Goal: Task Accomplishment & Management: Complete application form

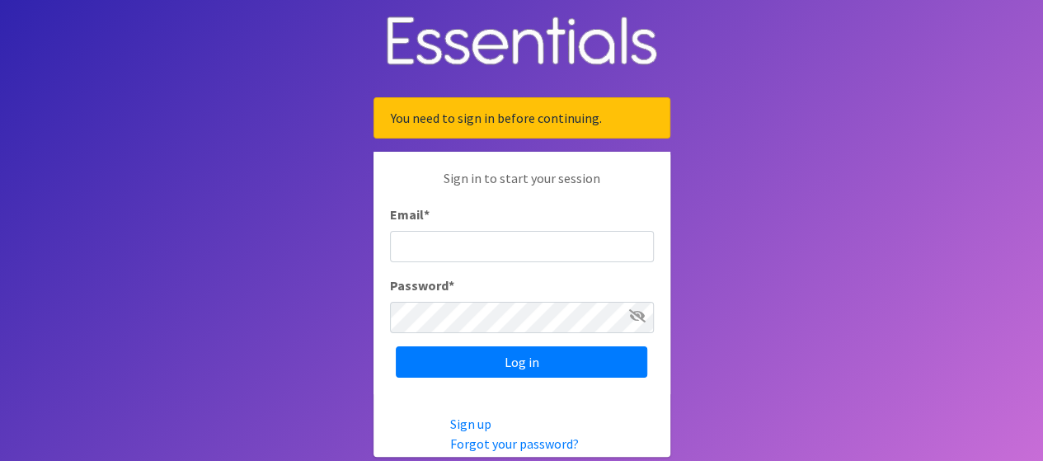
type input "[EMAIL_ADDRESS][DOMAIN_NAME]"
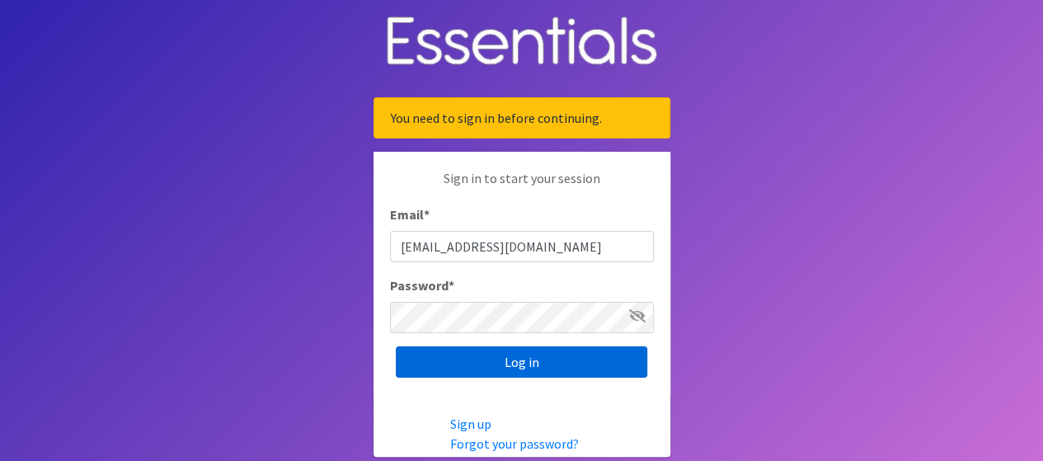
click at [533, 355] on input "Log in" at bounding box center [521, 361] width 251 height 31
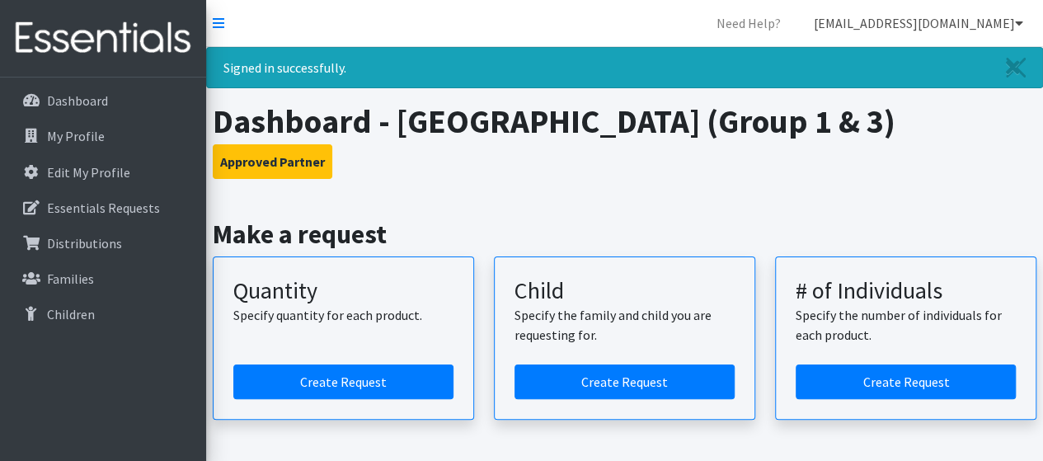
click at [975, 17] on link "[EMAIL_ADDRESS][DOMAIN_NAME]" at bounding box center [919, 23] width 236 height 33
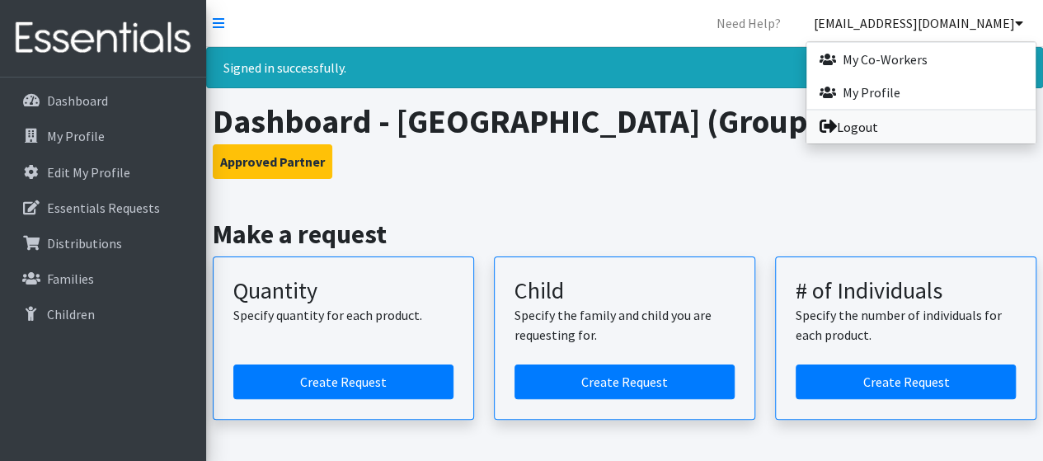
click at [884, 129] on link "Logout" at bounding box center [920, 126] width 229 height 33
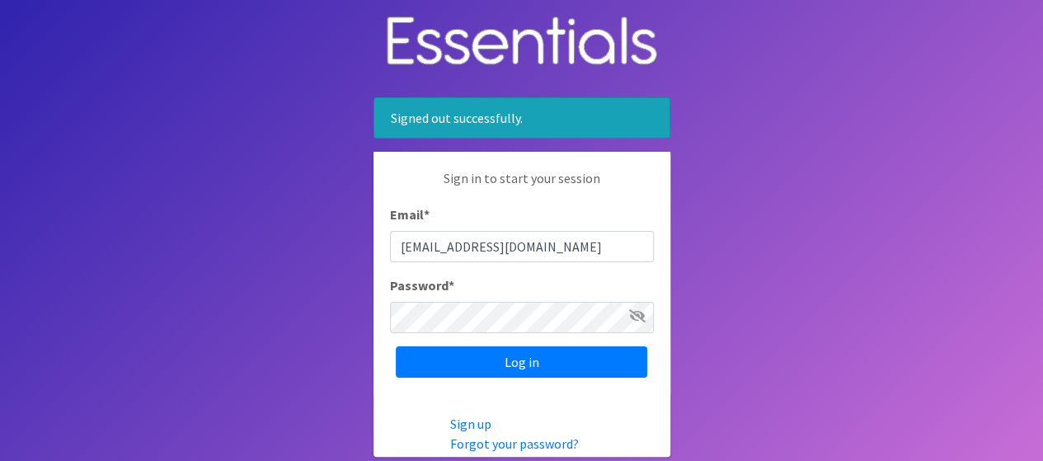
click at [636, 312] on icon at bounding box center [637, 315] width 16 height 13
click at [547, 245] on input "slcldiapers@gmail.com" at bounding box center [522, 246] width 264 height 31
type input "s"
paste input "[EMAIL_ADDRESS][DOMAIN_NAME]"
type input "[EMAIL_ADDRESS][DOMAIN_NAME]"
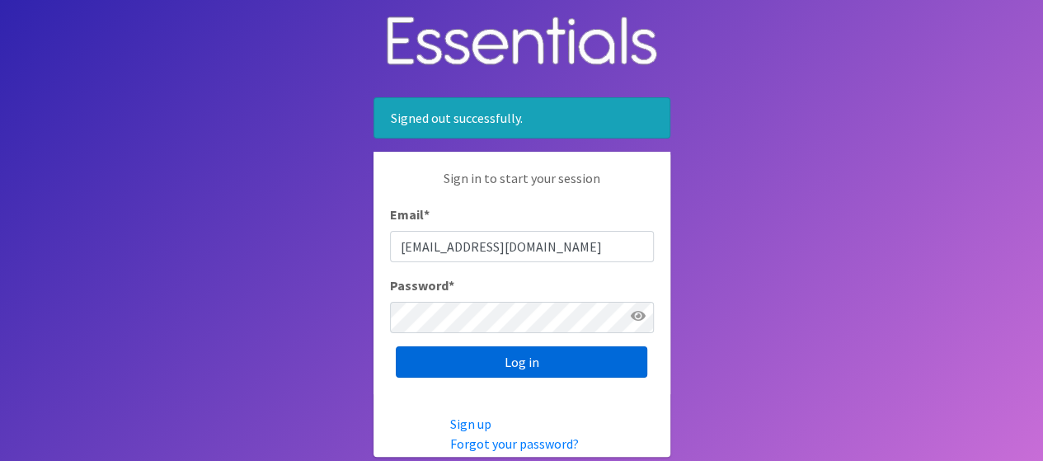
click at [453, 365] on input "Log in" at bounding box center [521, 361] width 251 height 31
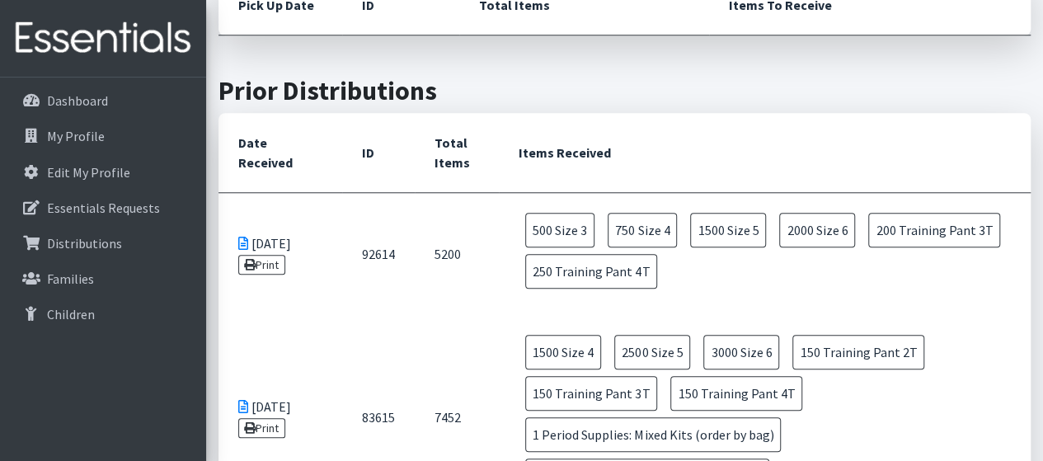
scroll to position [687, 0]
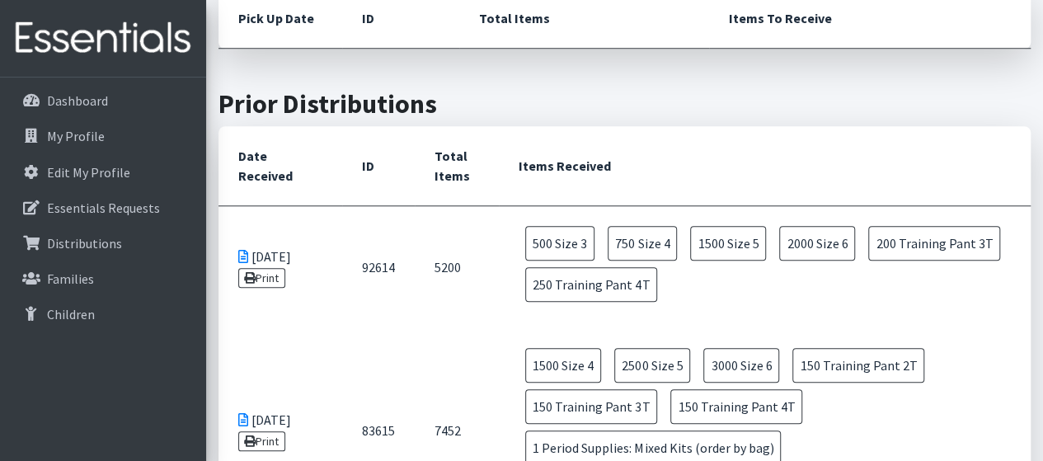
click at [255, 276] on icon at bounding box center [250, 278] width 12 height 12
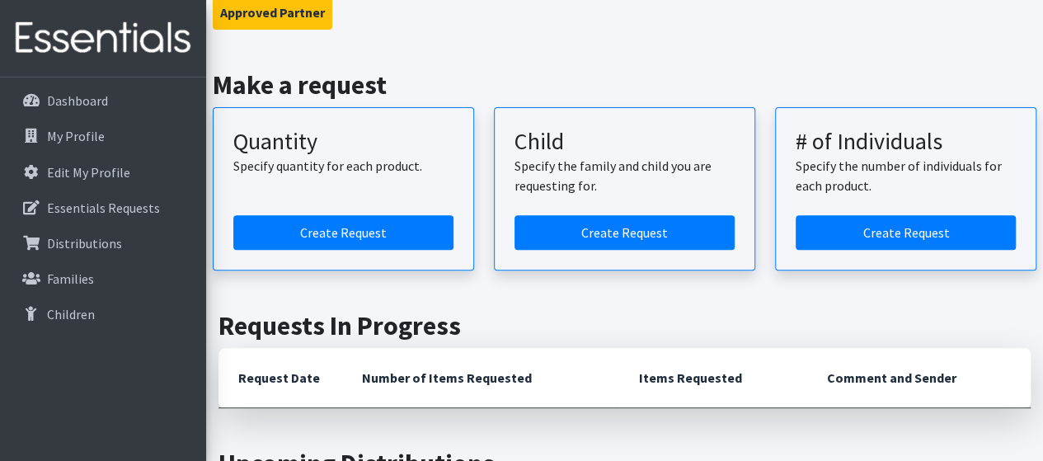
scroll to position [188, 0]
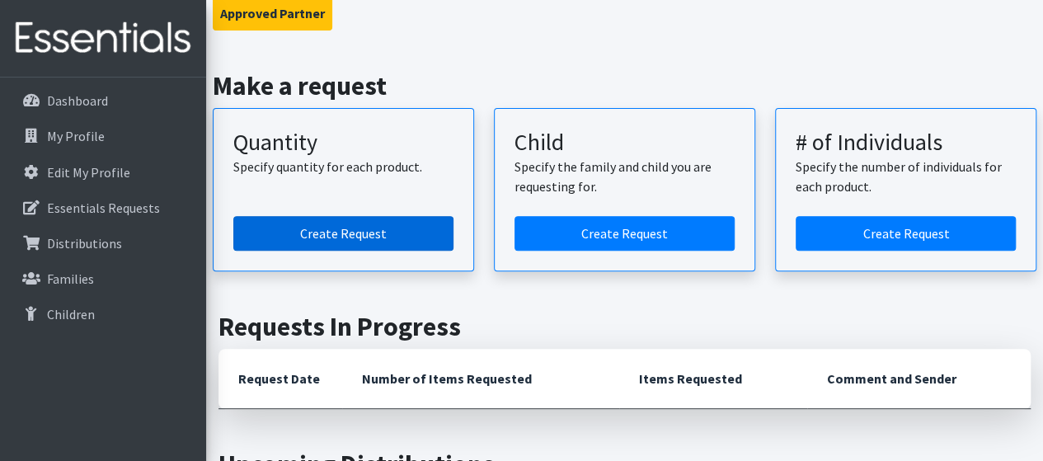
click at [326, 240] on link "Create Request" at bounding box center [343, 233] width 220 height 35
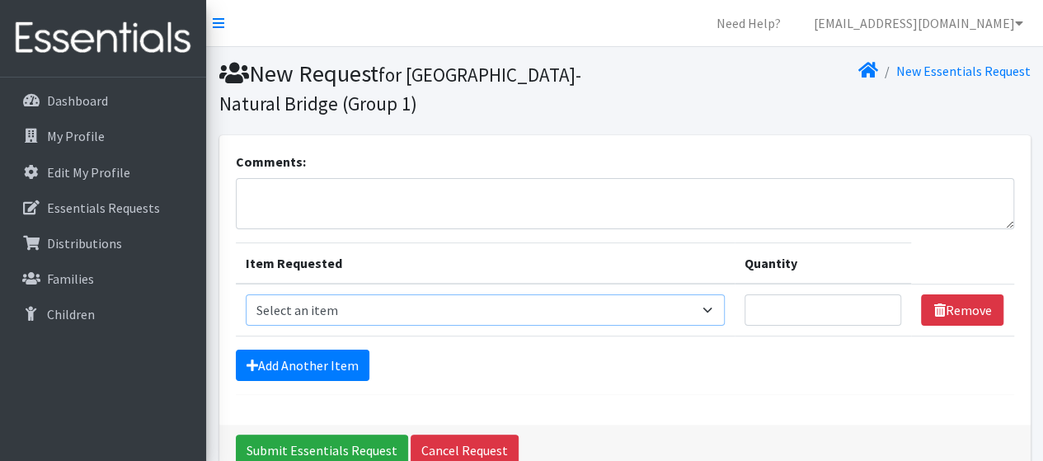
click at [608, 314] on select "Select an item Period Supplies: Mixed Kits (order by bag) Applicator-free tampo…" at bounding box center [485, 309] width 479 height 31
select select "1093"
click at [246, 294] on select "Select an item Period Supplies: Mixed Kits (order by bag) Applicator-free tampo…" at bounding box center [485, 309] width 479 height 31
click at [783, 321] on input "Quantity" at bounding box center [822, 309] width 157 height 31
type input "250"
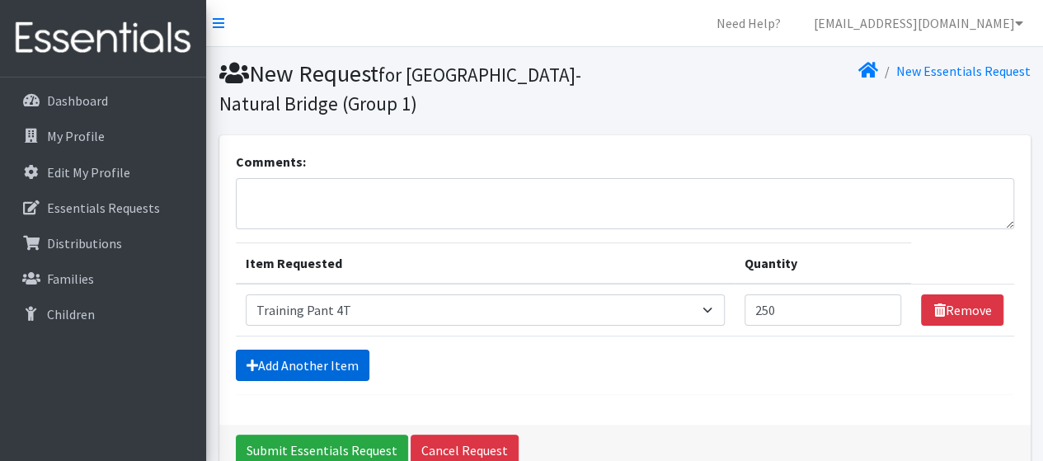
click at [290, 367] on link "Add Another Item" at bounding box center [303, 365] width 134 height 31
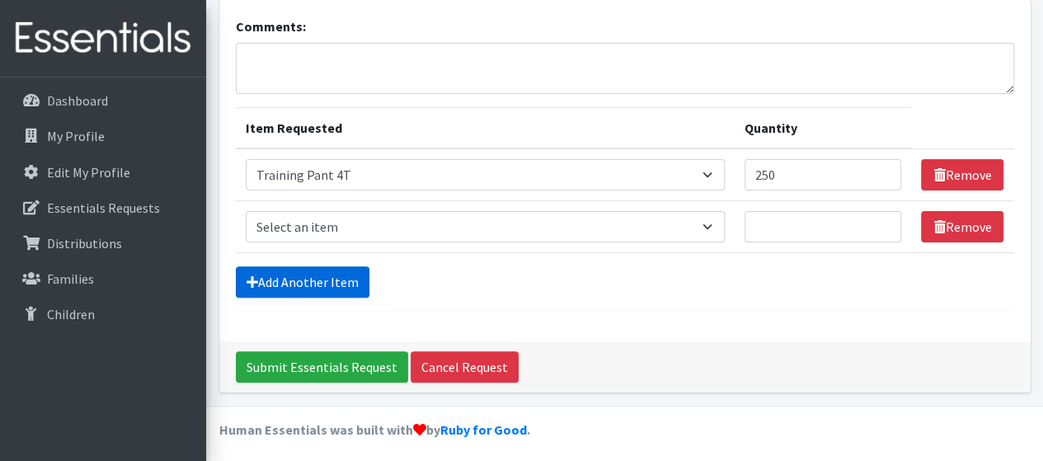
scroll to position [139, 0]
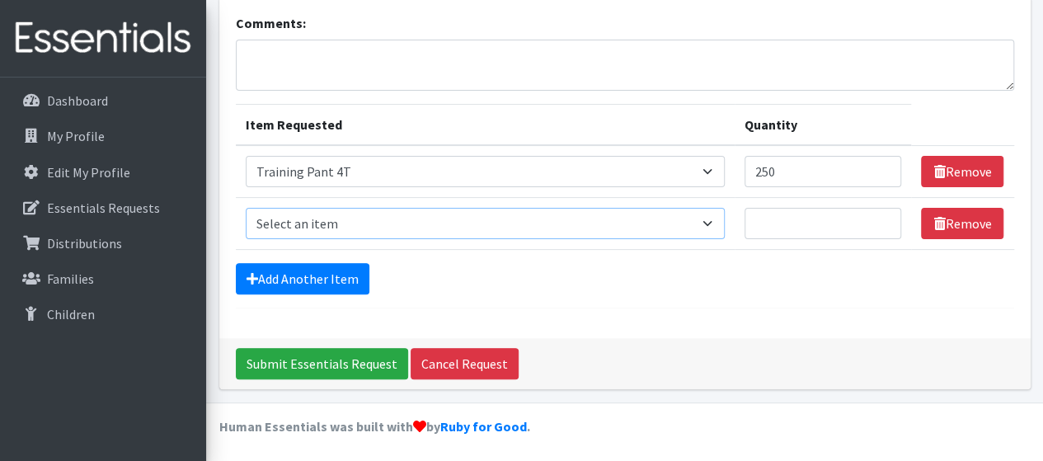
click at [373, 218] on select "Select an item Period Supplies: Mixed Kits (order by bag) Applicator-free tampo…" at bounding box center [485, 223] width 479 height 31
select select "1107"
click at [246, 208] on select "Select an item Period Supplies: Mixed Kits (order by bag) Applicator-free tampo…" at bounding box center [485, 223] width 479 height 31
click at [818, 216] on input "Quantity" at bounding box center [822, 223] width 157 height 31
type input "200"
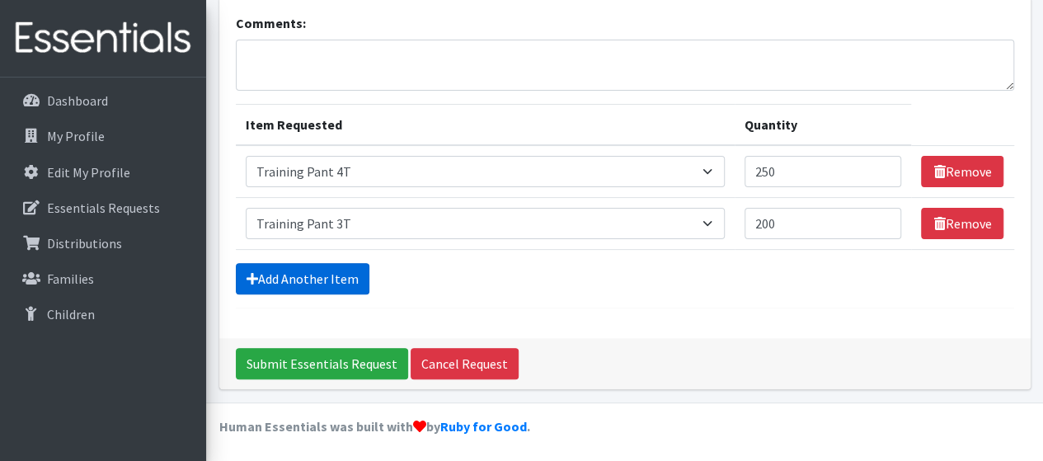
click at [294, 275] on link "Add Another Item" at bounding box center [303, 278] width 134 height 31
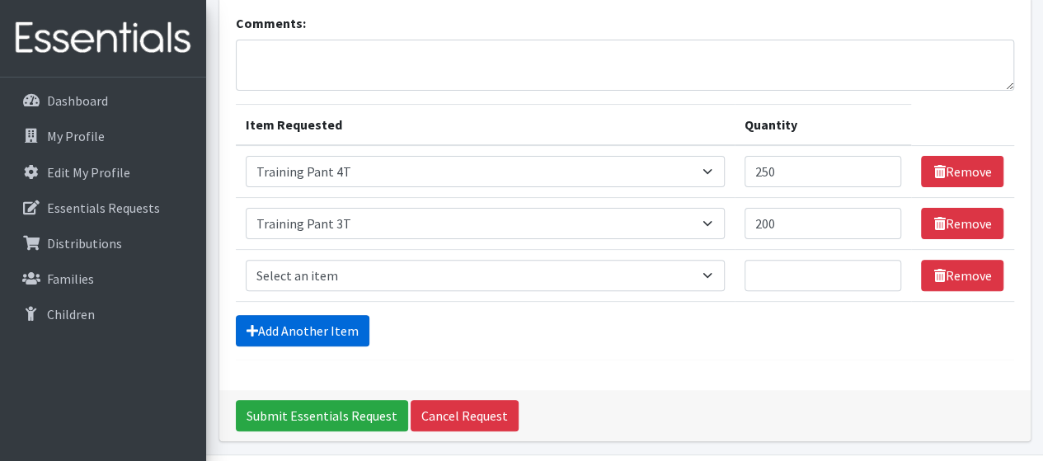
scroll to position [190, 0]
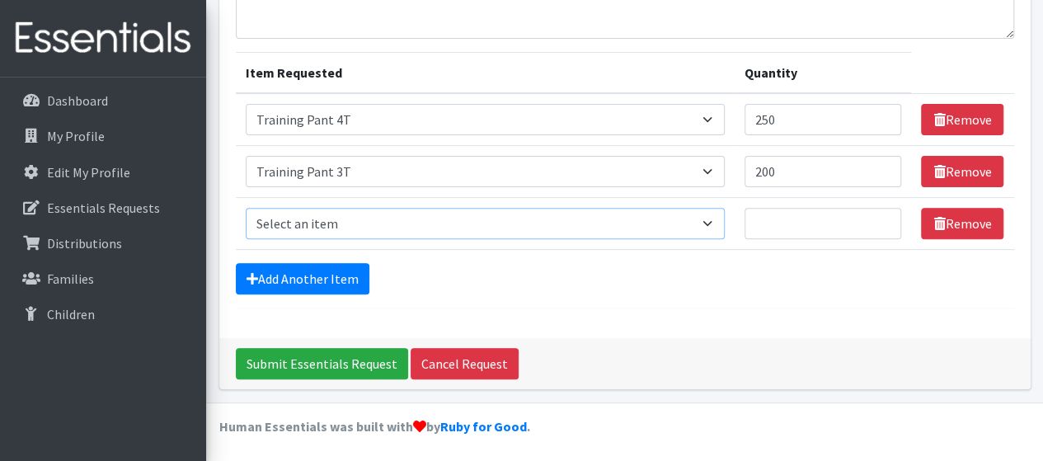
click at [366, 217] on select "Select an item Period Supplies: Mixed Kits (order by bag) Applicator-free tampo…" at bounding box center [485, 223] width 479 height 31
select select "1105"
click at [246, 208] on select "Select an item Period Supplies: Mixed Kits (order by bag) Applicator-free tampo…" at bounding box center [485, 223] width 479 height 31
click at [791, 218] on input "Quantity" at bounding box center [822, 223] width 157 height 31
type input "150"
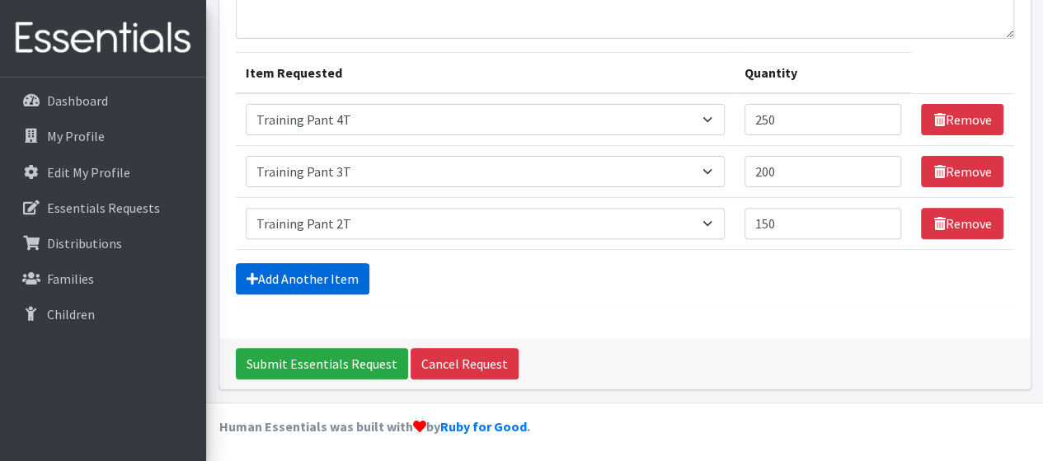
click at [292, 278] on link "Add Another Item" at bounding box center [303, 278] width 134 height 31
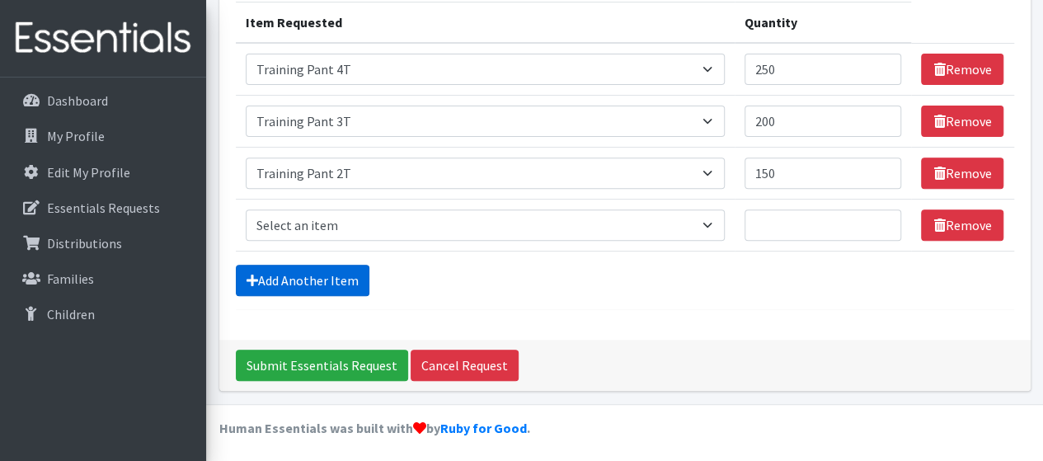
scroll to position [242, 0]
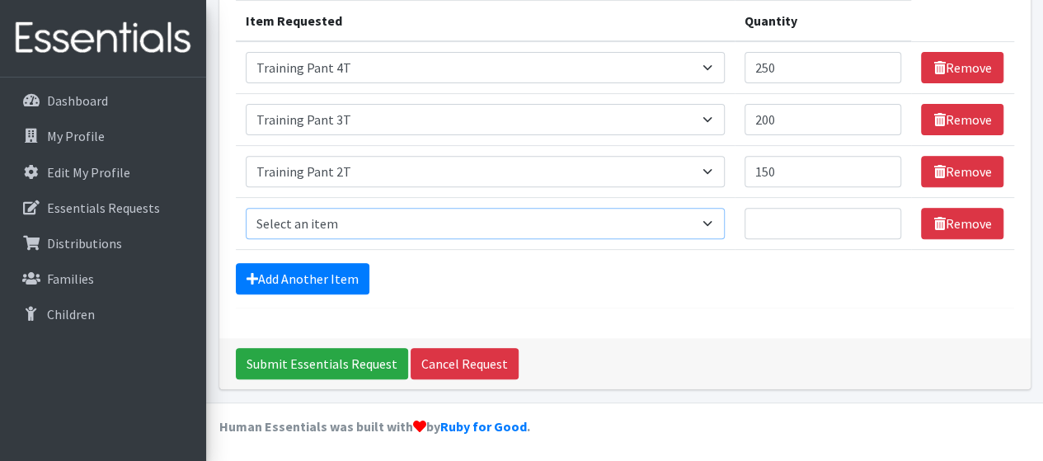
click at [346, 226] on select "Select an item Period Supplies: Mixed Kits (order by bag) Applicator-free tampo…" at bounding box center [485, 223] width 479 height 31
select select "1100"
click at [246, 208] on select "Select an item Period Supplies: Mixed Kits (order by bag) Applicator-free tampo…" at bounding box center [485, 223] width 479 height 31
click at [803, 218] on input "Quantity" at bounding box center [822, 223] width 157 height 31
type input "2000"
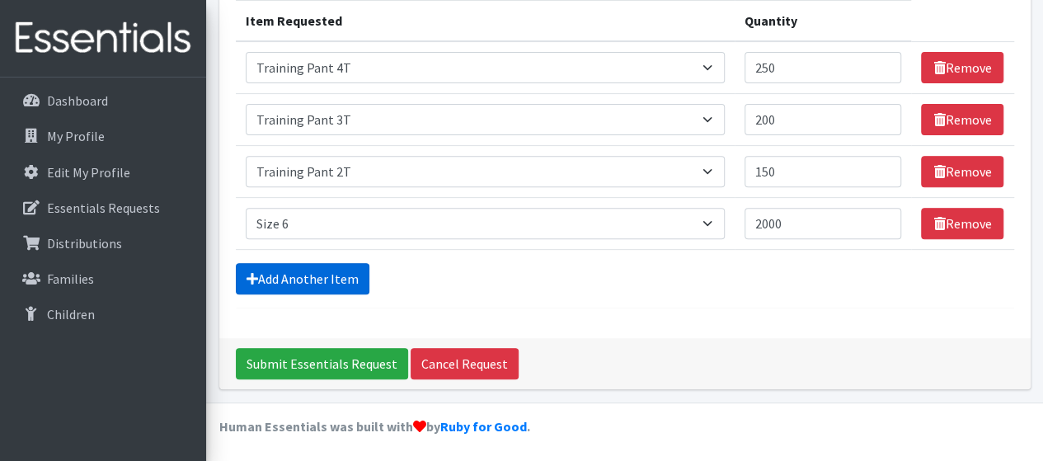
click at [318, 270] on link "Add Another Item" at bounding box center [303, 278] width 134 height 31
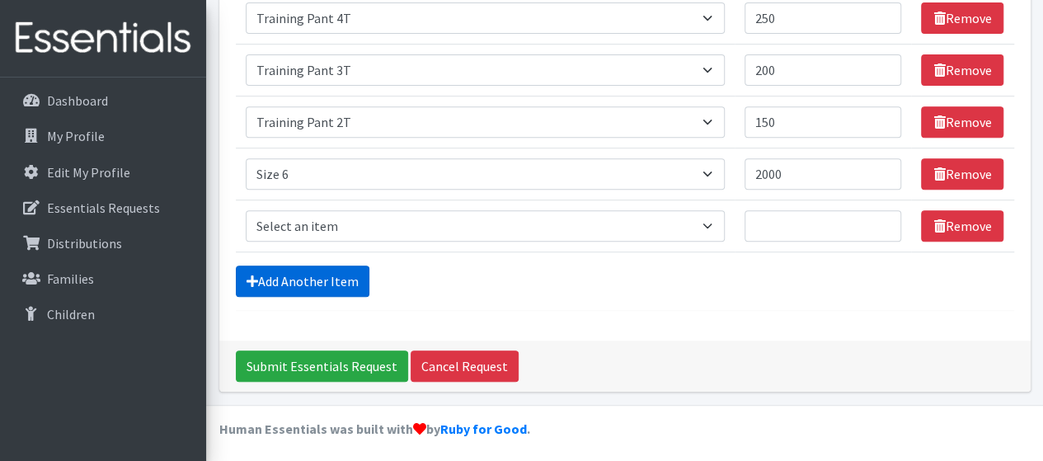
scroll to position [294, 0]
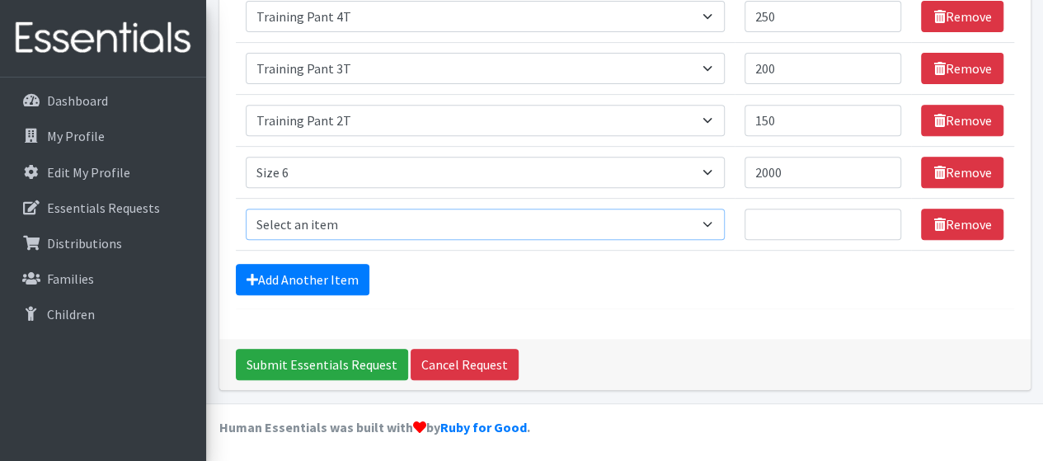
click at [715, 224] on select "Select an item Period Supplies: Mixed Kits (order by bag) Applicator-free tampo…" at bounding box center [485, 224] width 479 height 31
select select "1098"
click at [246, 209] on select "Select an item Period Supplies: Mixed Kits (order by bag) Applicator-free tampo…" at bounding box center [485, 224] width 479 height 31
click at [809, 218] on input "Quantity" at bounding box center [822, 224] width 157 height 31
type input "1750"
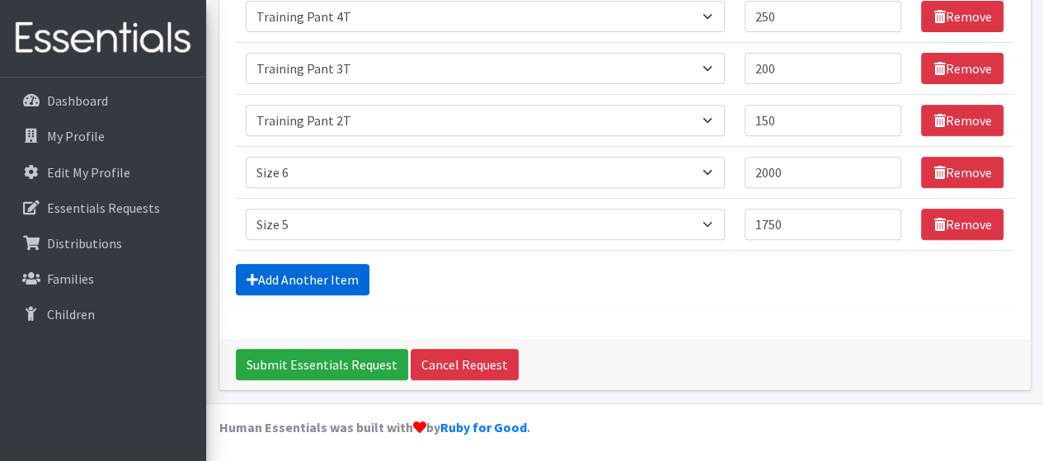
click at [325, 279] on link "Add Another Item" at bounding box center [303, 279] width 134 height 31
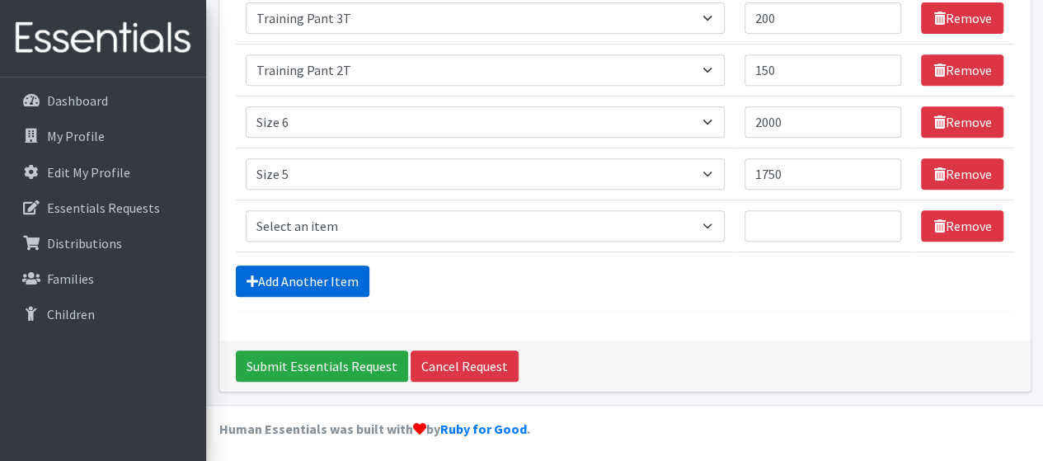
scroll to position [345, 0]
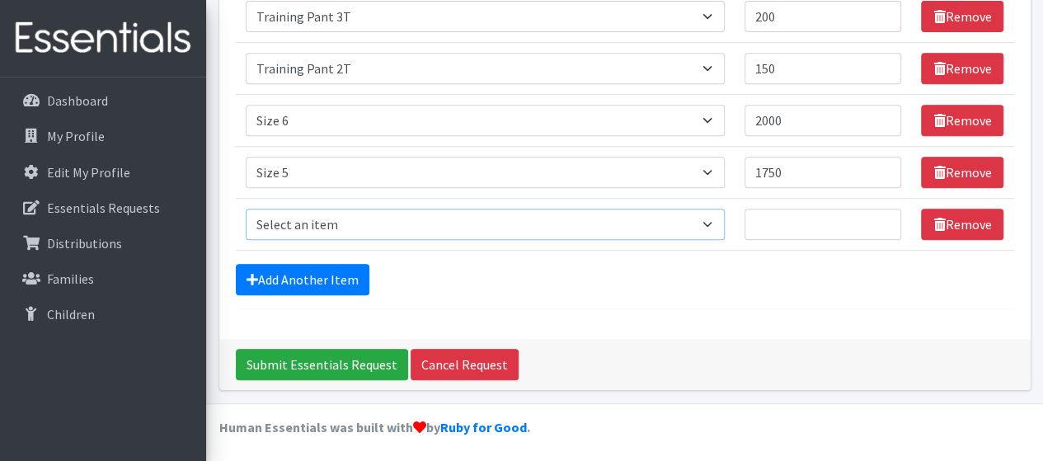
click at [336, 228] on select "Select an item Period Supplies: Mixed Kits (order by bag) Applicator-free tampo…" at bounding box center [485, 224] width 479 height 31
select select "1097"
click at [246, 209] on select "Select an item Period Supplies: Mixed Kits (order by bag) Applicator-free tampo…" at bounding box center [485, 224] width 479 height 31
click at [776, 215] on input "Quantity" at bounding box center [822, 224] width 157 height 31
type input "1000"
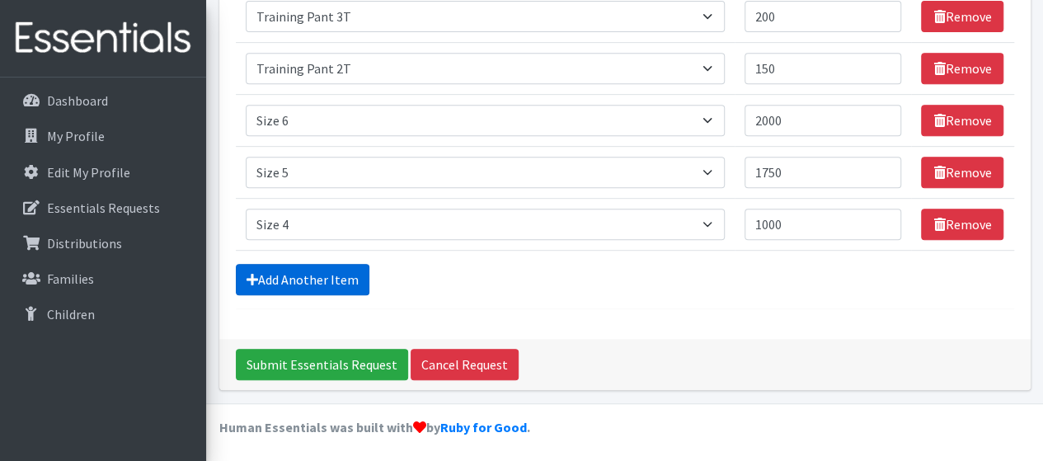
click at [336, 279] on link "Add Another Item" at bounding box center [303, 279] width 134 height 31
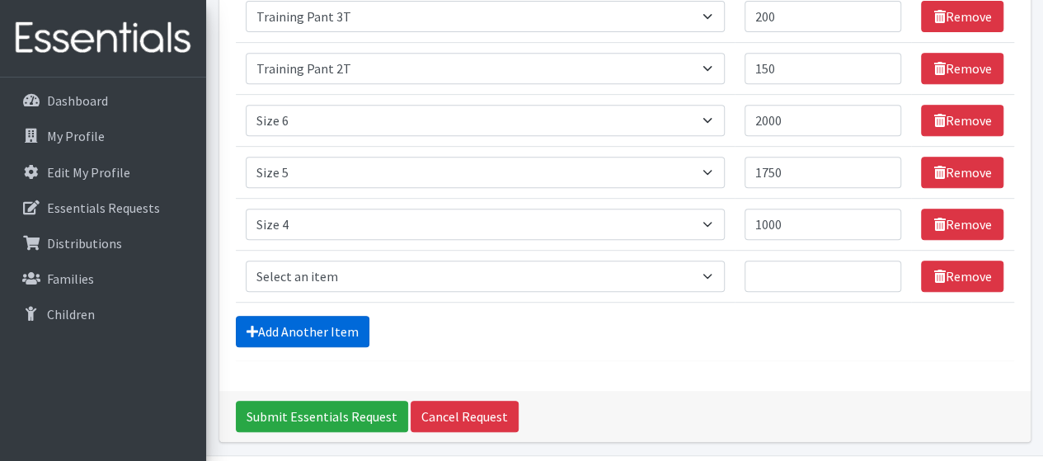
scroll to position [397, 0]
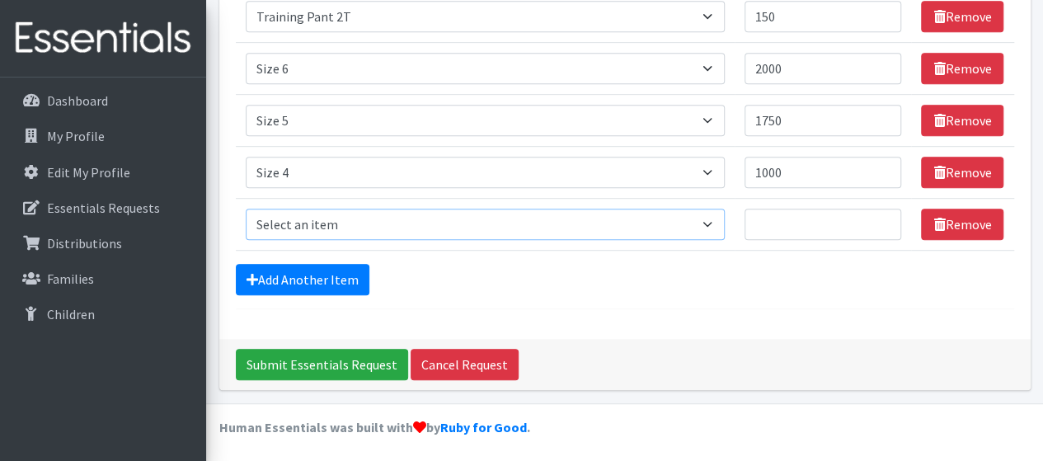
click at [336, 228] on select "Select an item Period Supplies: Mixed Kits (order by bag) Applicator-free tampo…" at bounding box center [485, 224] width 479 height 31
select select "1094"
click at [246, 209] on select "Select an item Period Supplies: Mixed Kits (order by bag) Applicator-free tampo…" at bounding box center [485, 224] width 479 height 31
click at [789, 210] on input "Quantity" at bounding box center [822, 224] width 157 height 31
type input "1000"
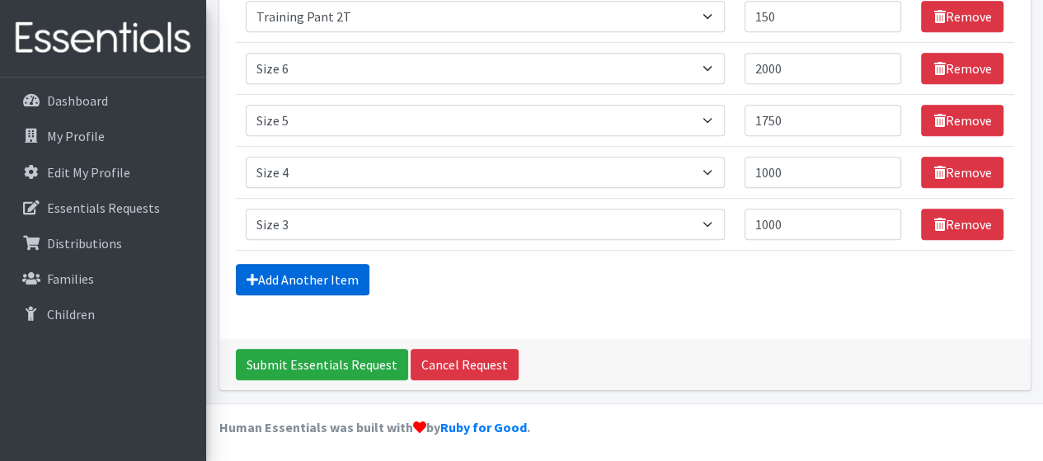
click at [353, 268] on link "Add Another Item" at bounding box center [303, 279] width 134 height 31
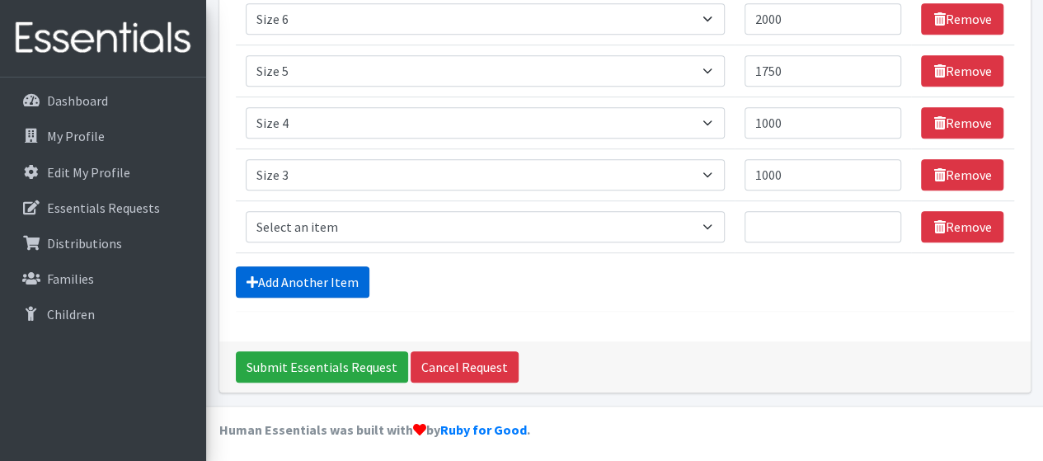
scroll to position [449, 0]
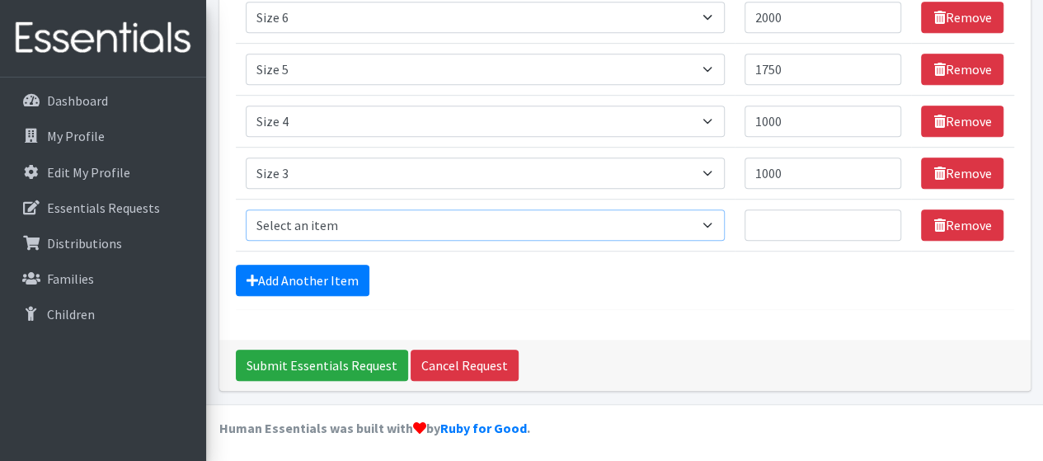
click at [340, 215] on select "Select an item Period Supplies: Mixed Kits (order by bag) Applicator-free tampo…" at bounding box center [485, 224] width 479 height 31
select select "1091"
click at [246, 209] on select "Select an item Period Supplies: Mixed Kits (order by bag) Applicator-free tampo…" at bounding box center [485, 224] width 479 height 31
click at [780, 220] on input "Quantity" at bounding box center [822, 224] width 157 height 31
type input "750"
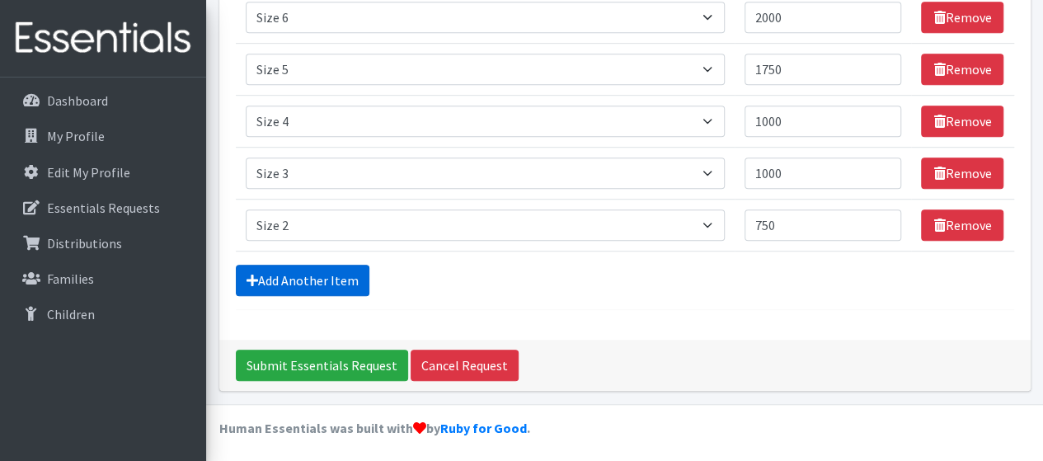
click at [275, 279] on link "Add Another Item" at bounding box center [303, 280] width 134 height 31
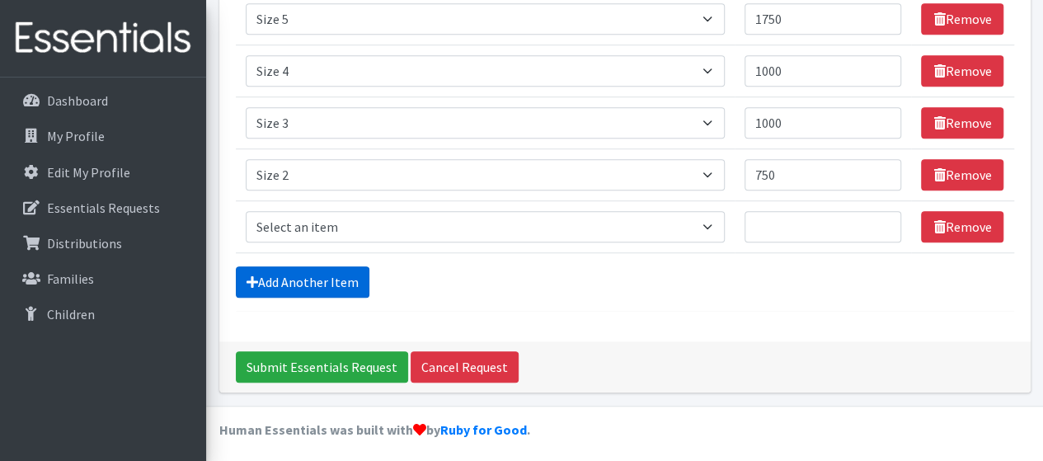
scroll to position [500, 0]
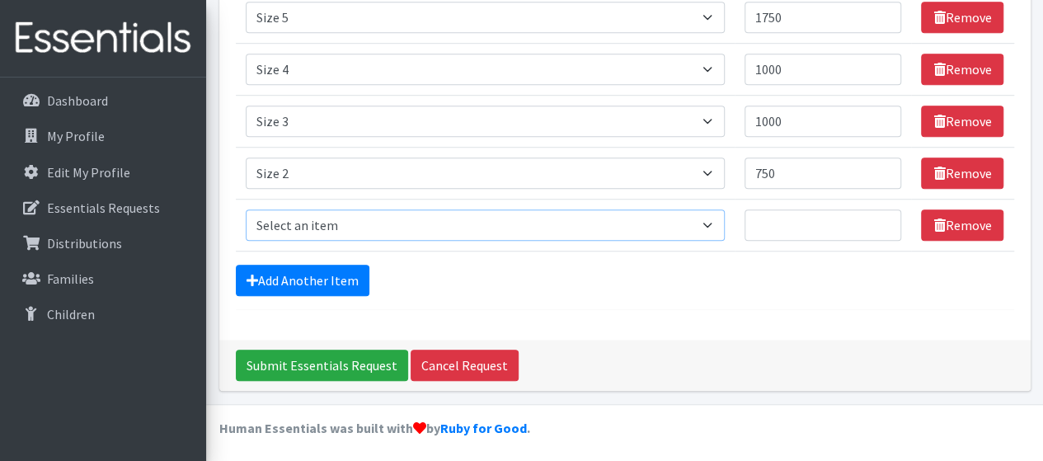
click at [299, 222] on select "Select an item Period Supplies: Mixed Kits (order by bag) Applicator-free tampo…" at bounding box center [485, 224] width 479 height 31
click at [246, 209] on select "Select an item Period Supplies: Mixed Kits (order by bag) Applicator-free tampo…" at bounding box center [485, 224] width 479 height 31
click at [810, 223] on input "Quantity" at bounding box center [822, 224] width 157 height 31
click at [717, 227] on select "Select an item Period Supplies: Mixed Kits (order by bag) Applicator-free tampo…" at bounding box center [485, 224] width 479 height 31
select select "1095"
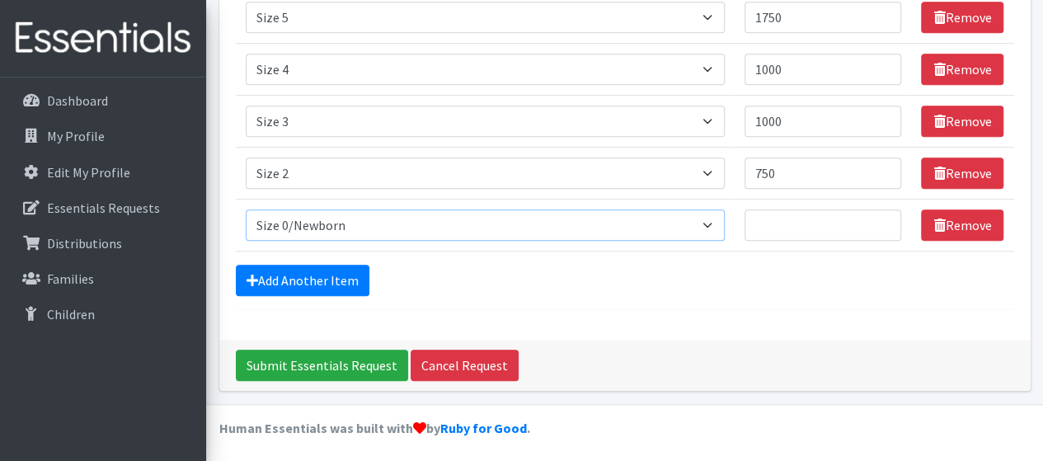
click at [246, 209] on select "Select an item Period Supplies: Mixed Kits (order by bag) Applicator-free tampo…" at bounding box center [485, 224] width 479 height 31
click at [828, 223] on input "Quantity" at bounding box center [822, 224] width 157 height 31
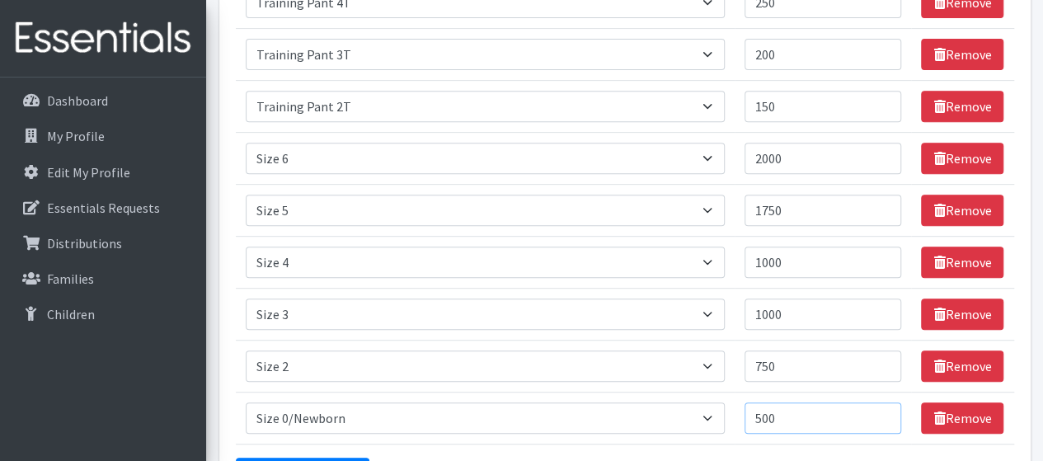
scroll to position [291, 0]
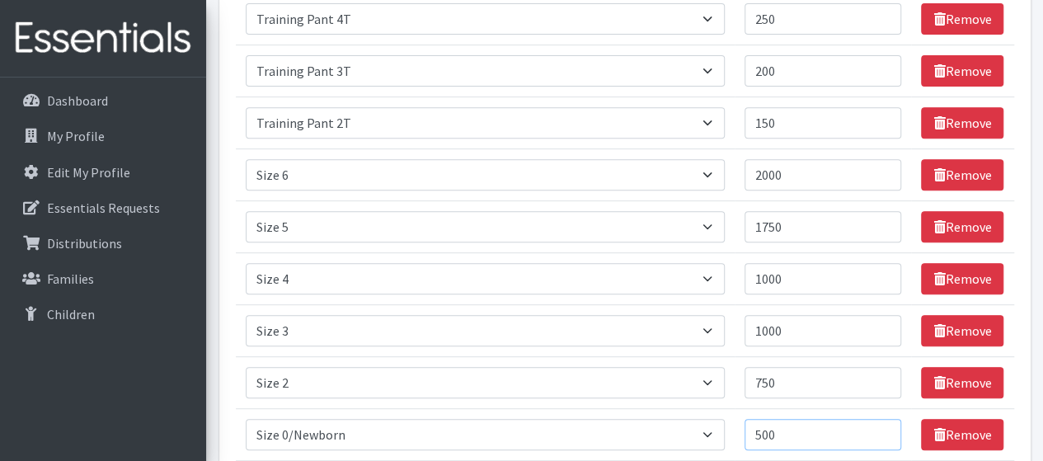
type input "500"
click at [803, 166] on input "2000" at bounding box center [822, 174] width 157 height 31
type input "2"
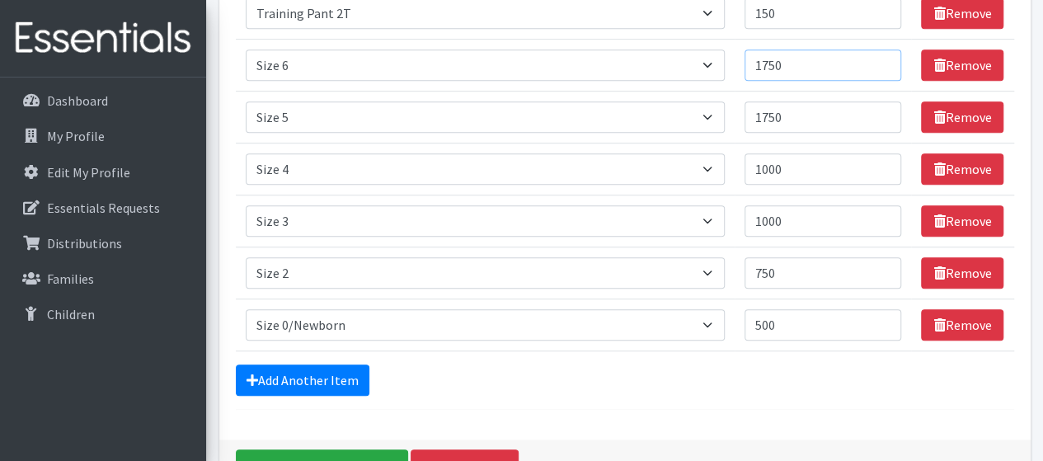
scroll to position [402, 0]
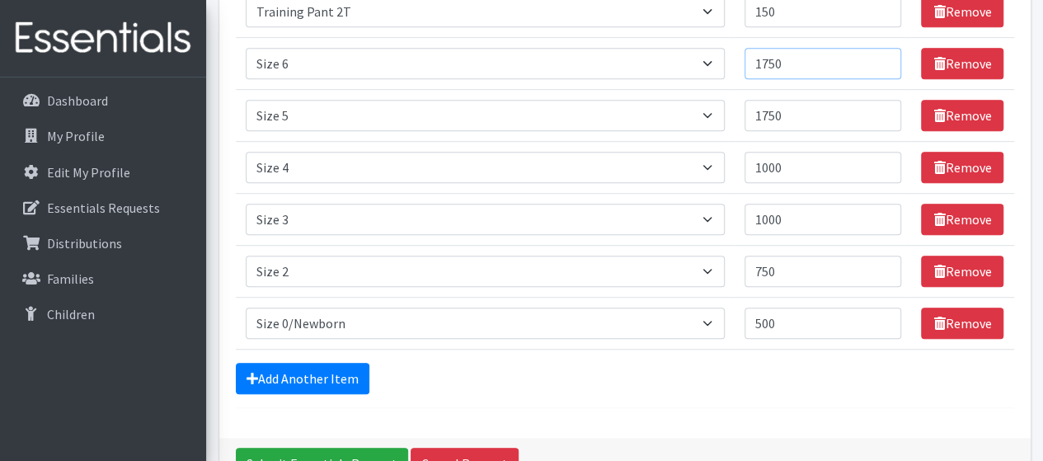
type input "1750"
click at [320, 373] on link "Add Another Item" at bounding box center [303, 378] width 134 height 31
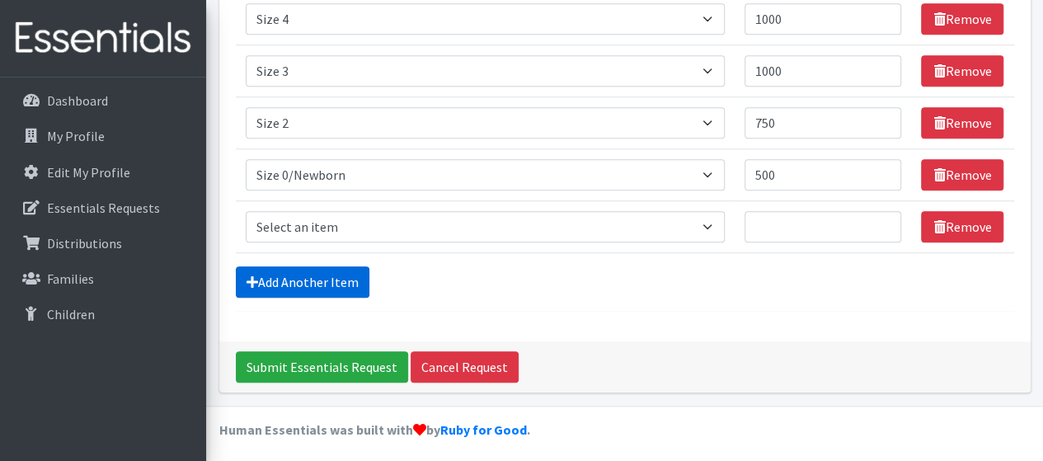
scroll to position [552, 0]
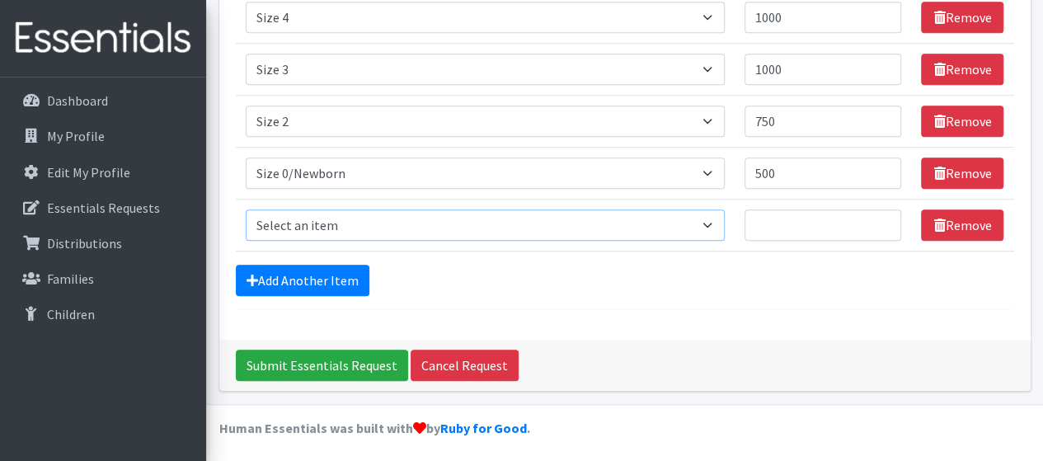
click at [355, 215] on select "Select an item Period Supplies: Mixed Kits (order by bag) Applicator-free tampo…" at bounding box center [485, 224] width 479 height 31
select select "8798"
click at [246, 209] on select "Select an item Period Supplies: Mixed Kits (order by bag) Applicator-free tampo…" at bounding box center [485, 224] width 479 height 31
click at [772, 222] on input "Quantity" at bounding box center [822, 224] width 157 height 31
type input "1"
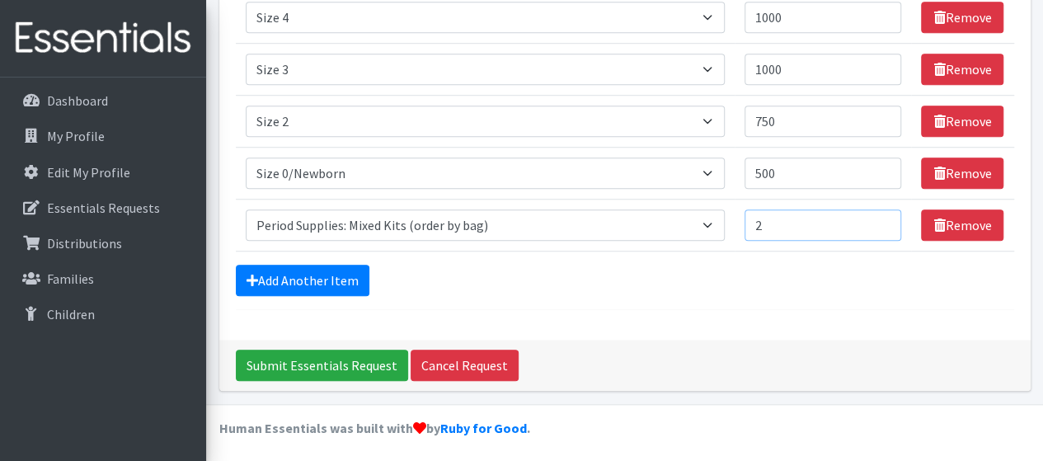
type input "2"
click at [312, 267] on link "Add Another Item" at bounding box center [303, 280] width 134 height 31
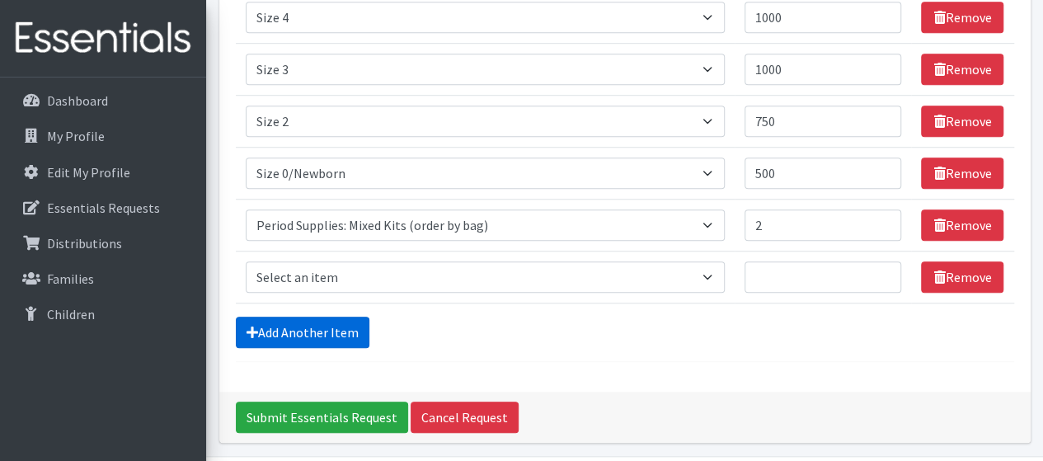
scroll to position [604, 0]
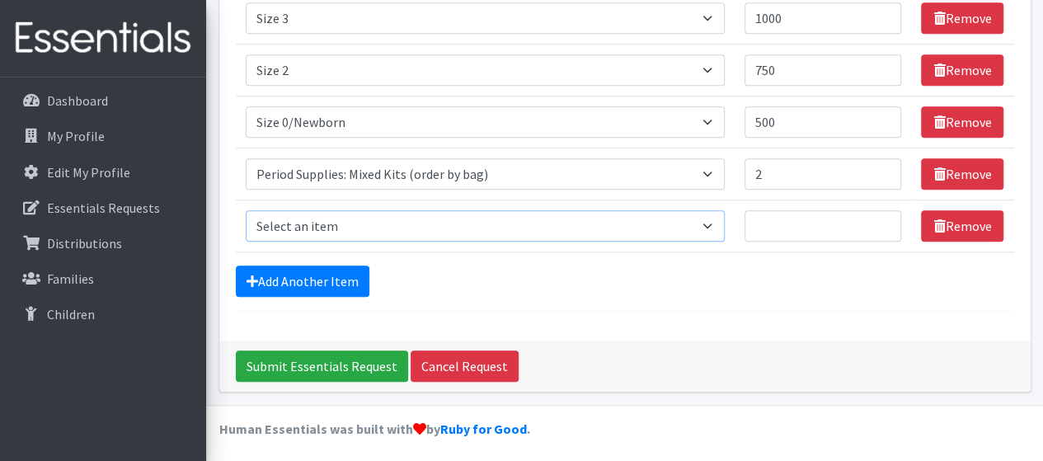
click at [326, 218] on select "Select an item Period Supplies: Mixed Kits (order by bag) Applicator-free tampo…" at bounding box center [485, 225] width 479 height 31
select select "8796"
click at [246, 210] on select "Select an item Period Supplies: Mixed Kits (order by bag) Applicator-free tampo…" at bounding box center [485, 225] width 479 height 31
click at [796, 218] on input "Quantity" at bounding box center [822, 225] width 157 height 31
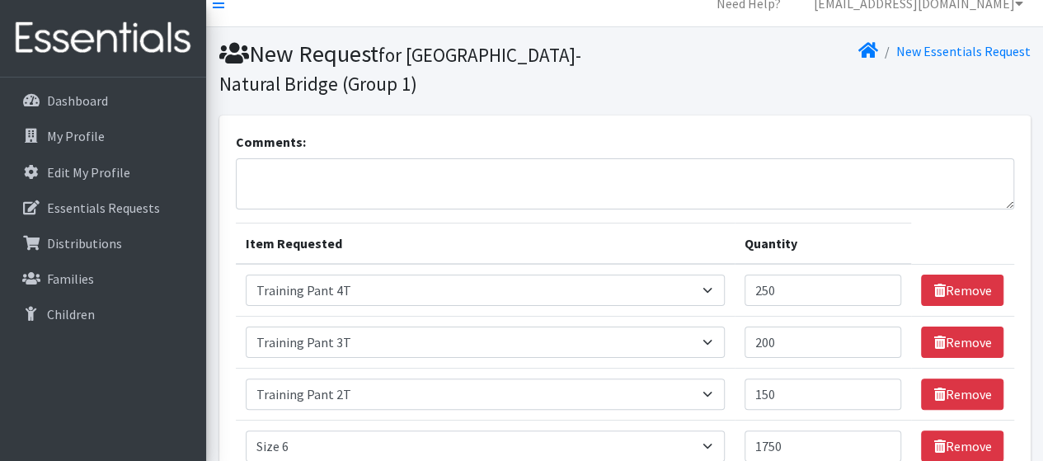
scroll to position [0, 0]
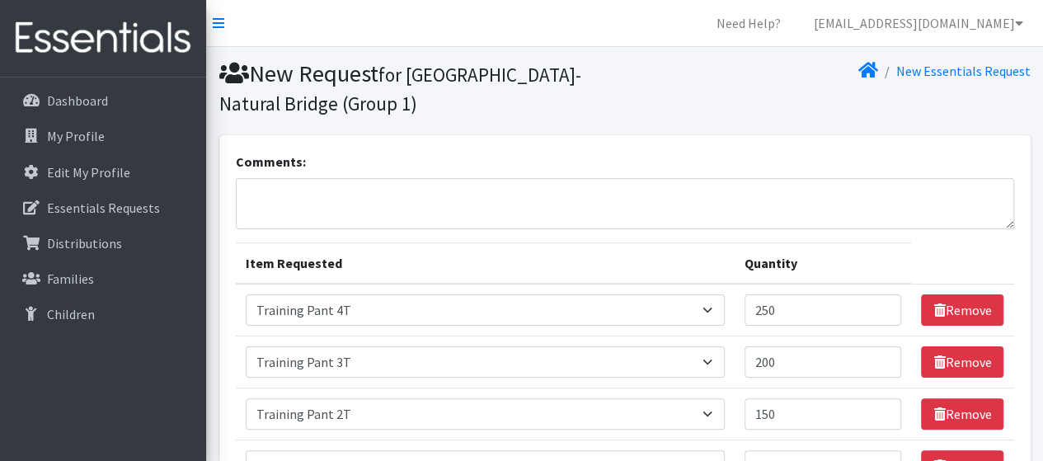
type input "1"
click at [539, 195] on textarea "Comments:" at bounding box center [625, 203] width 778 height 51
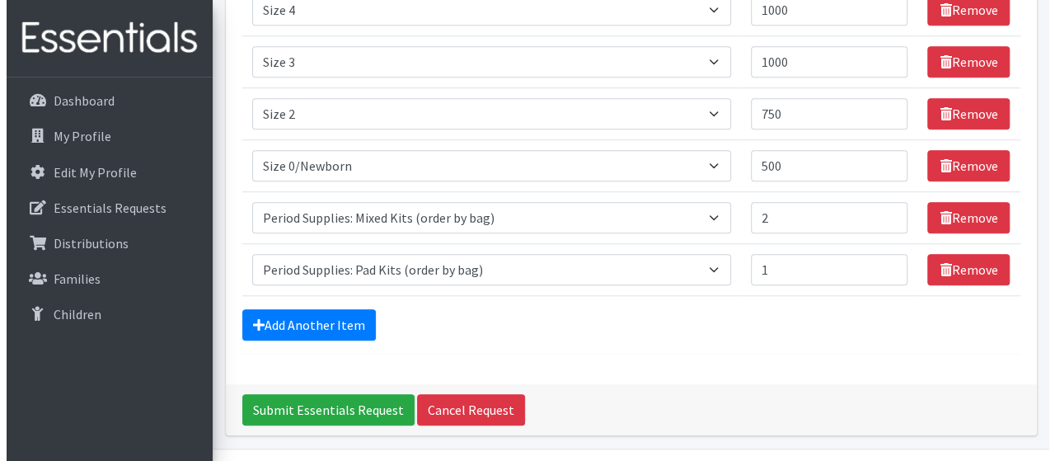
scroll to position [604, 0]
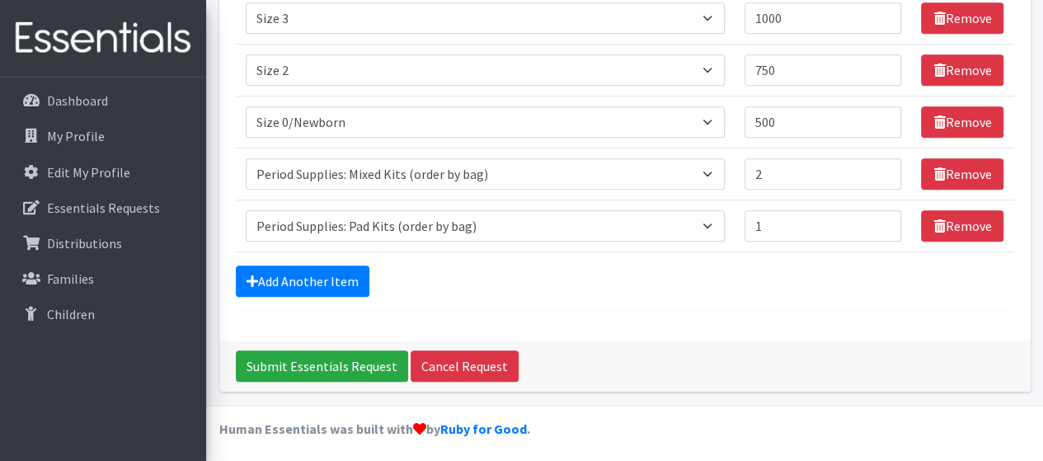
type textarea "SLCL- Natural Bridge"
click at [357, 362] on input "Submit Essentials Request" at bounding box center [322, 365] width 172 height 31
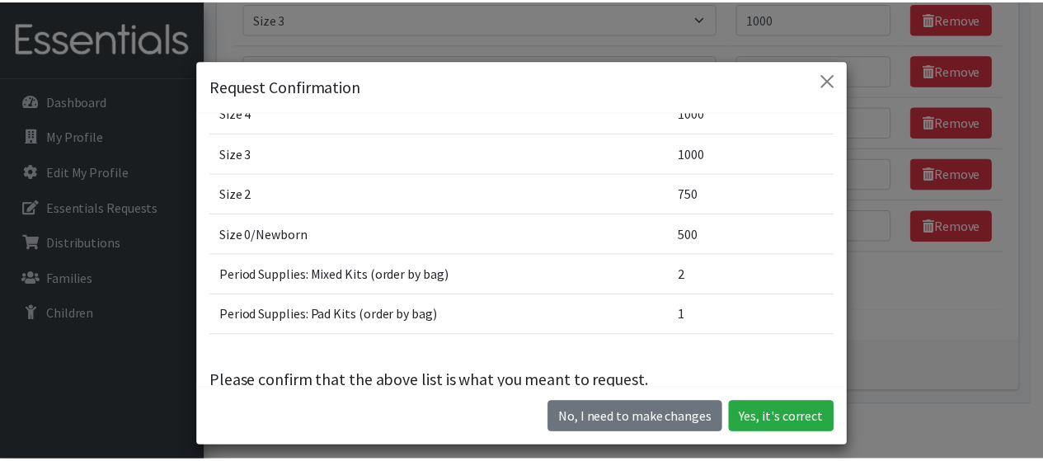
scroll to position [278, 0]
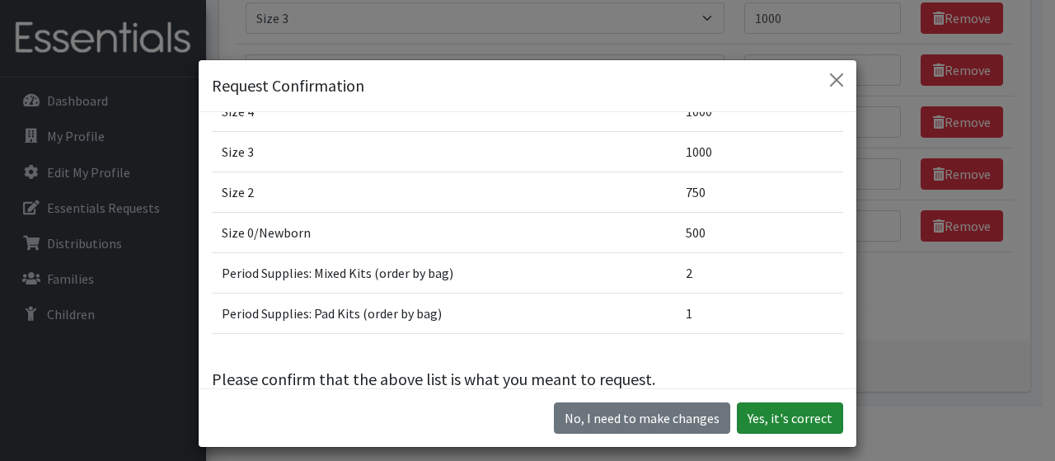
click at [782, 425] on button "Yes, it's correct" at bounding box center [790, 417] width 106 height 31
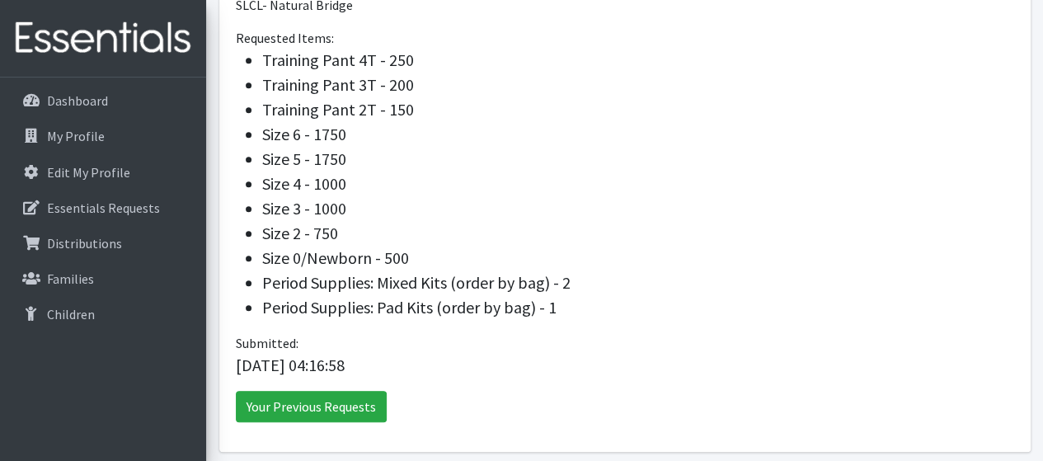
scroll to position [614, 0]
drag, startPoint x: 559, startPoint y: 303, endPoint x: 209, endPoint y: 31, distance: 443.5
click at [209, 31] on section "Request Details Request has been successfully created! We've sent St. Louis Are…" at bounding box center [624, 19] width 837 height 889
copy div "Requested Items: Training Pant 4T - 250 Training Pant 3T - 200 Training Pant 2T…"
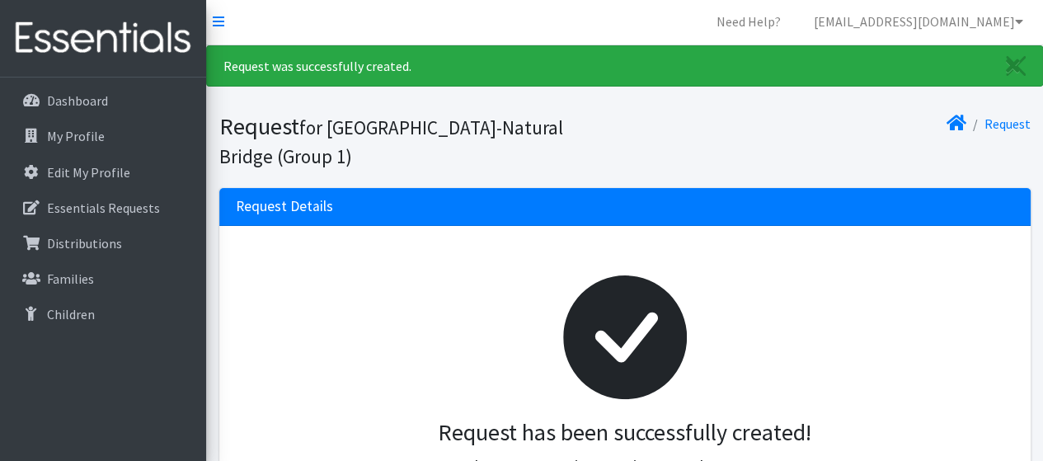
scroll to position [0, 0]
